Goal: Task Accomplishment & Management: Manage account settings

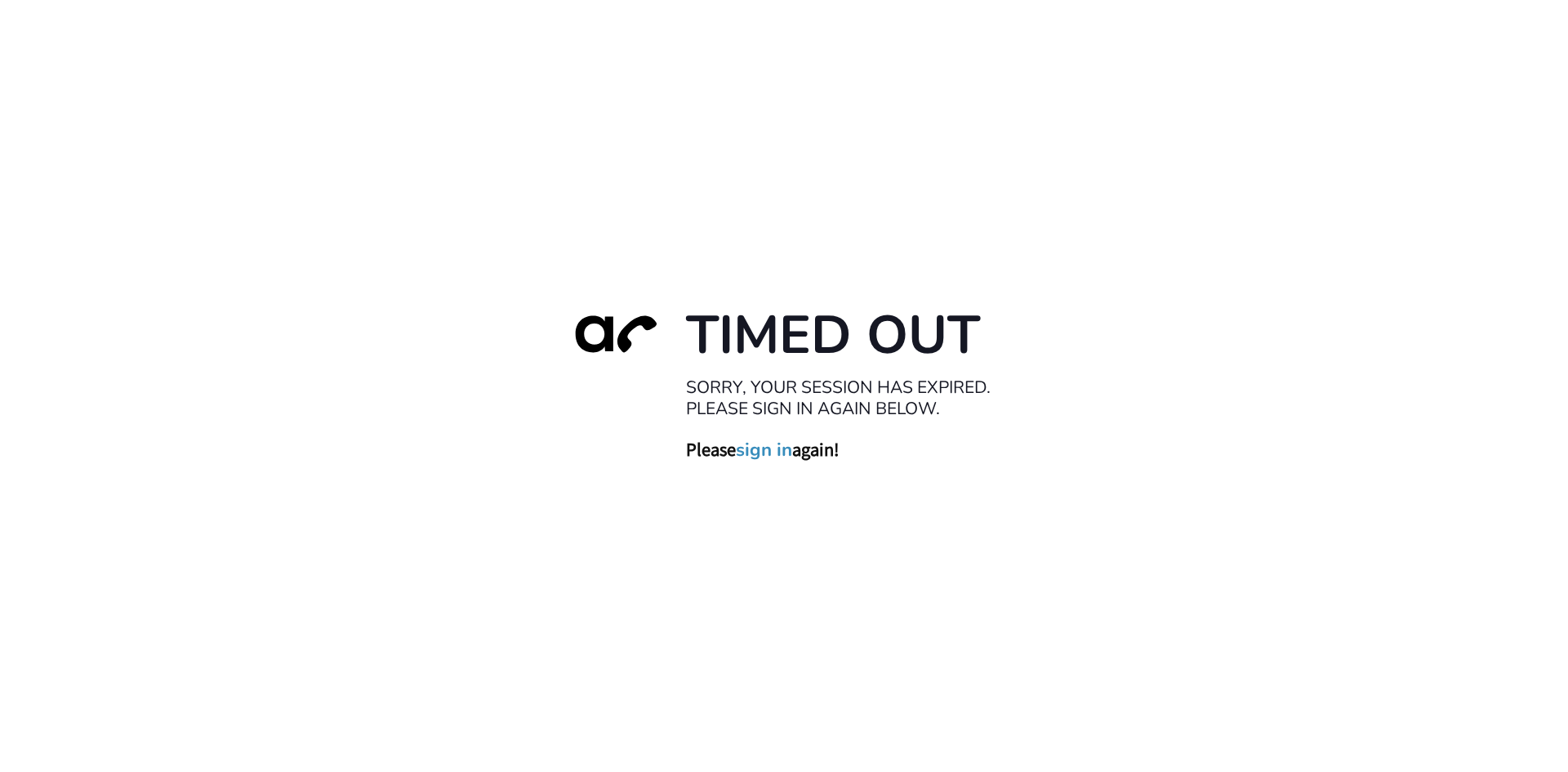
click at [746, 449] on link "sign in" at bounding box center [764, 449] width 56 height 22
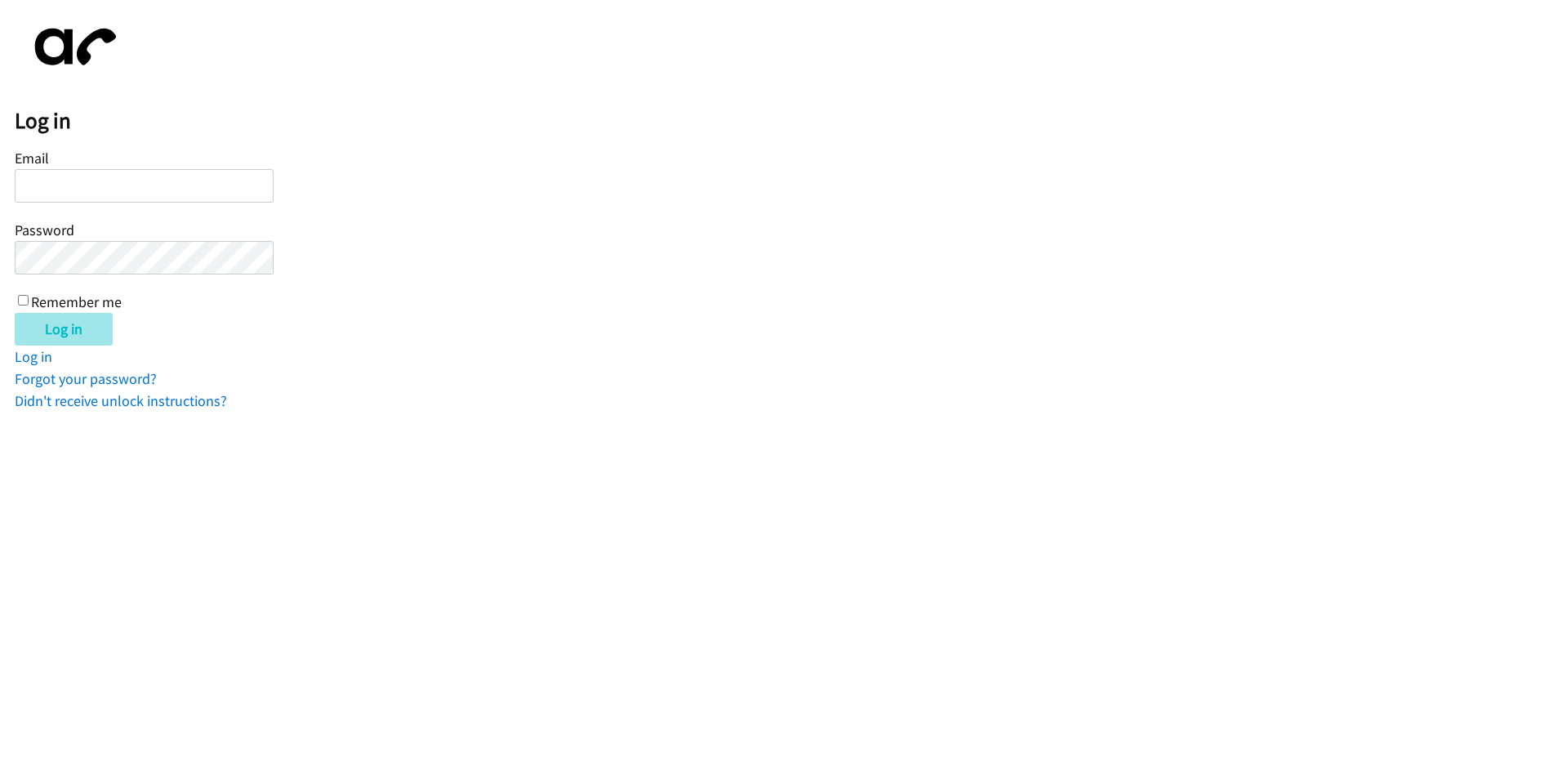
type input "tcarswell@lendingpoint.com"
click at [72, 336] on input "Log in" at bounding box center [64, 329] width 98 height 33
